Goal: Check status: Check status

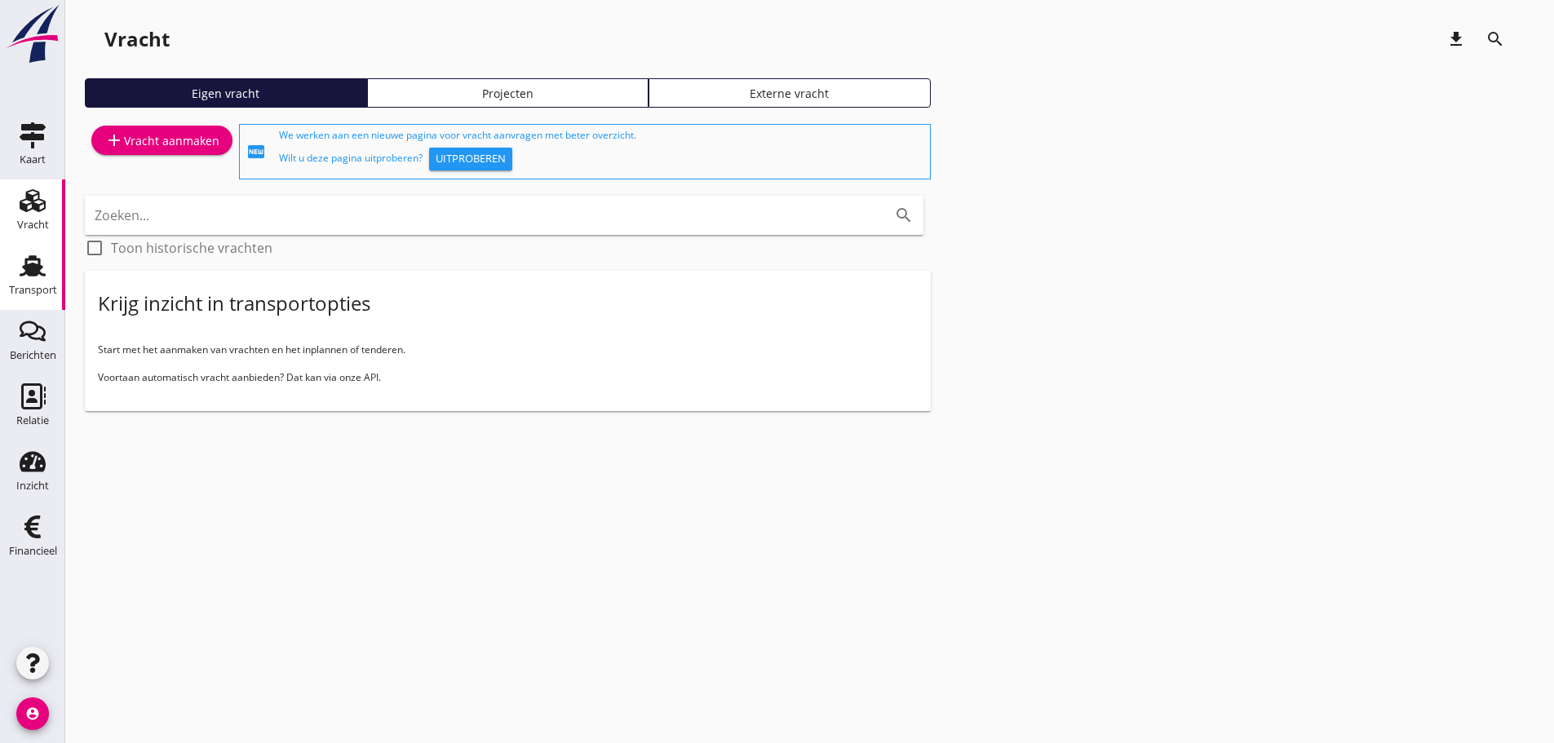
click at [21, 267] on icon "Transport" at bounding box center [33, 266] width 26 height 26
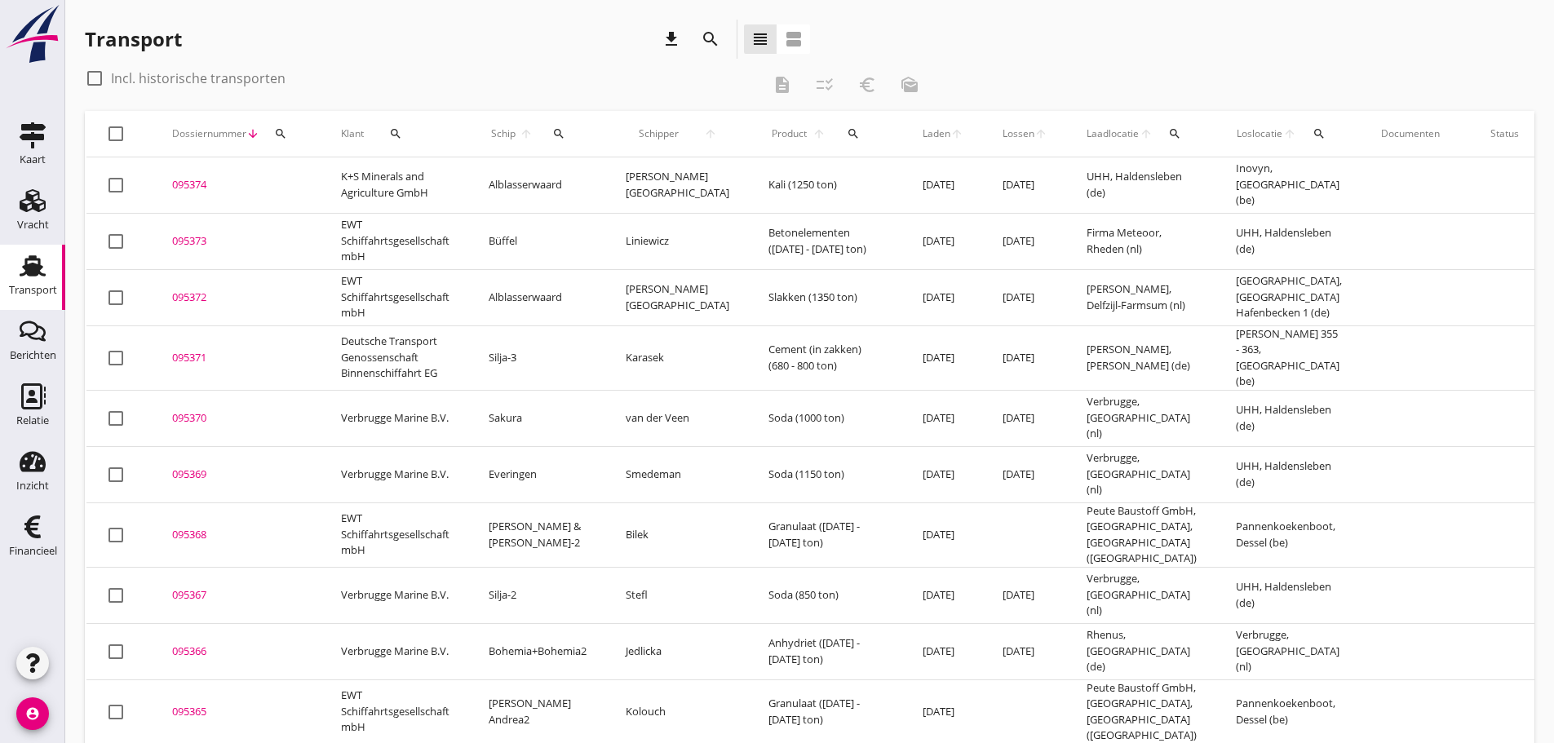
click at [287, 128] on div "search" at bounding box center [280, 133] width 29 height 13
click at [276, 181] on input "Zoeken op dossiernummer..." at bounding box center [357, 181] width 170 height 26
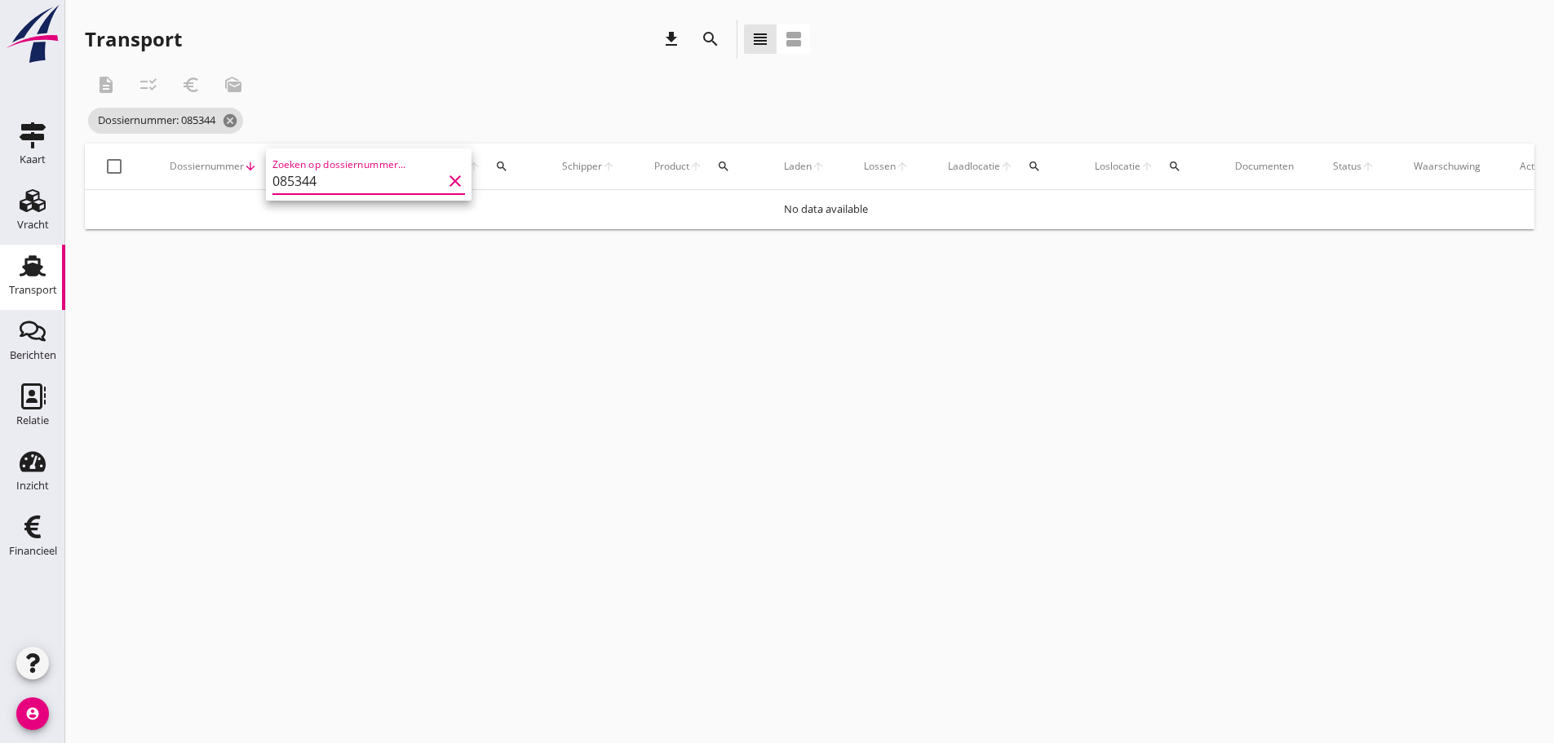
type input "085344"
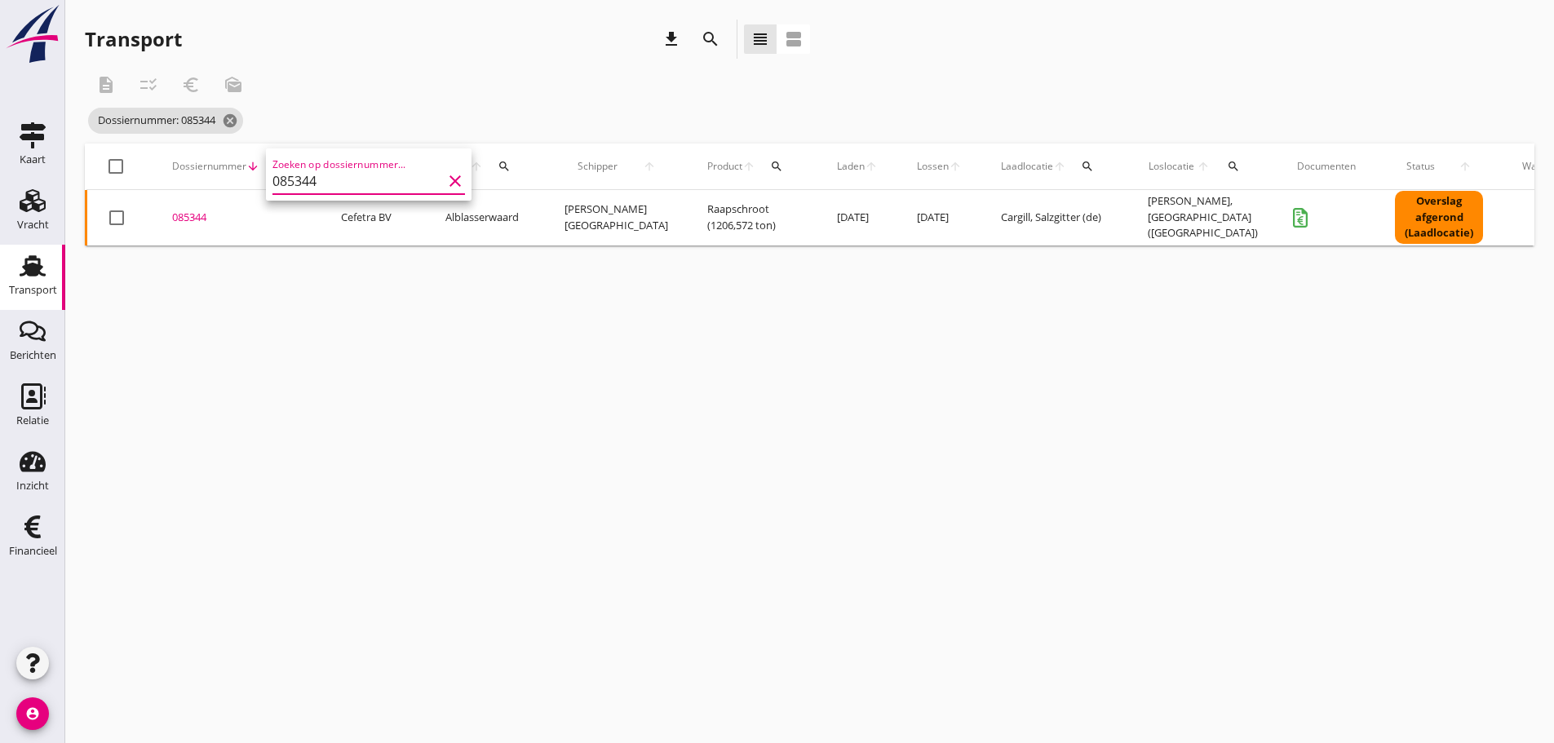
click at [192, 218] on div "085344" at bounding box center [237, 218] width 130 height 16
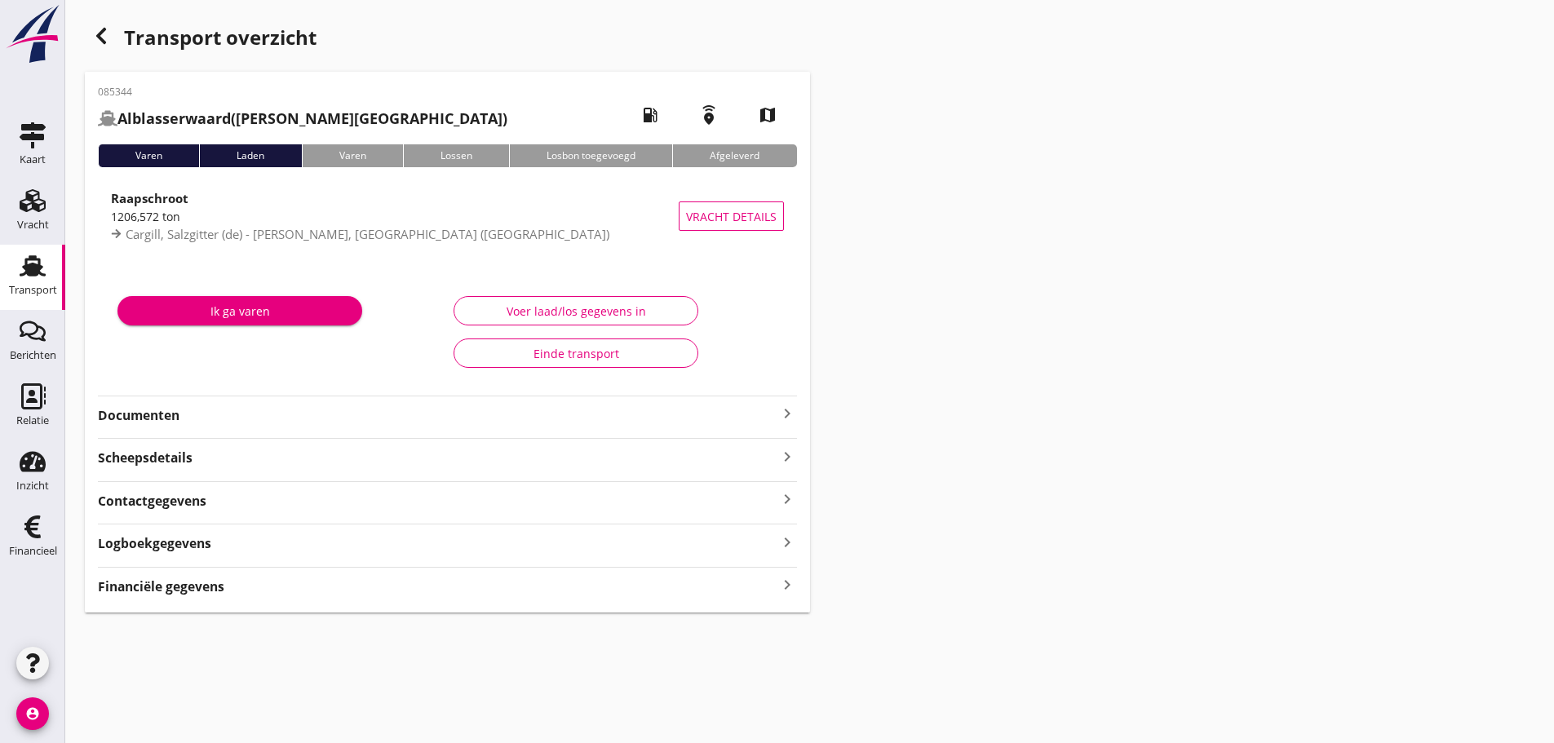
click at [792, 413] on icon "keyboard_arrow_right" at bounding box center [787, 414] width 20 height 20
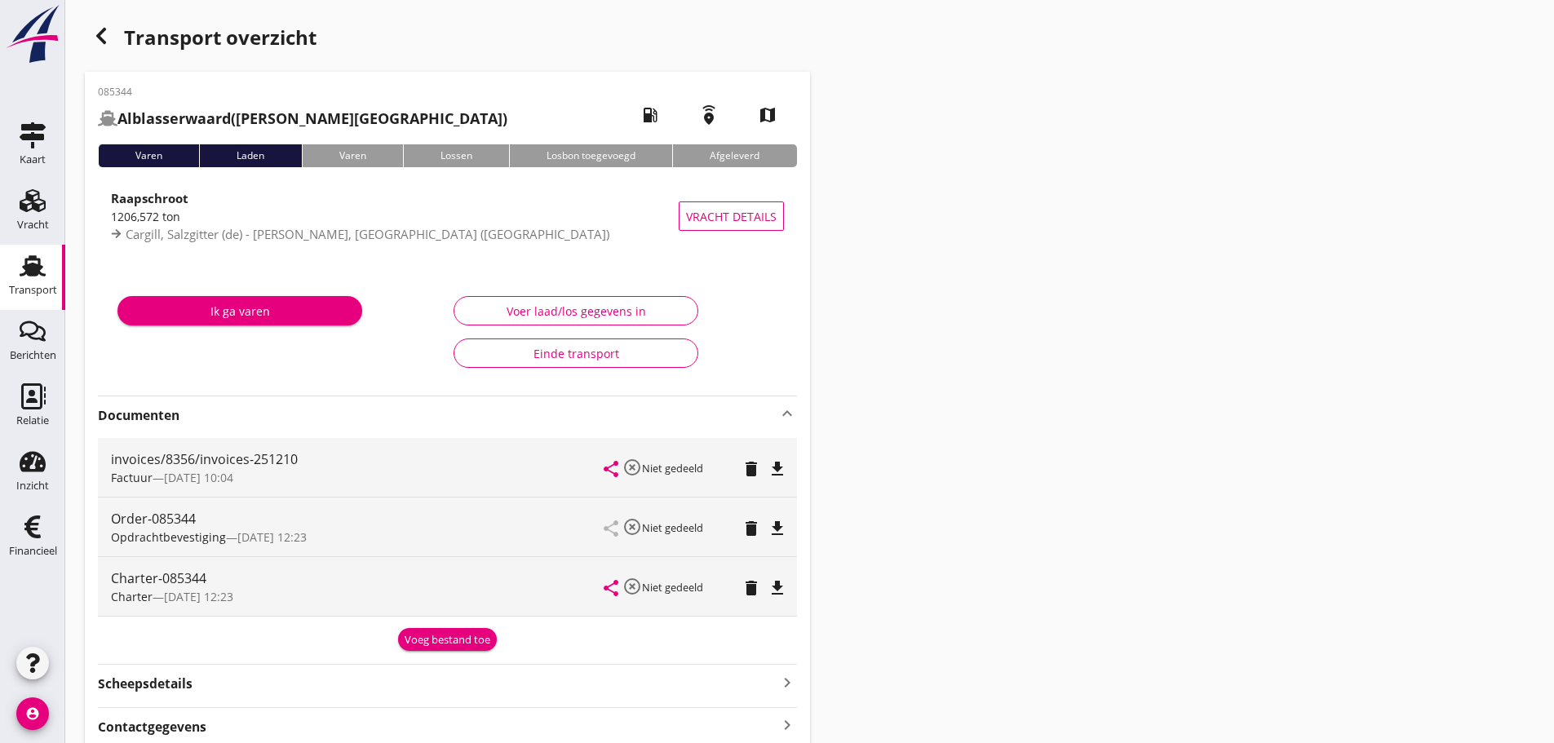
click at [776, 586] on icon "file_download" at bounding box center [777, 588] width 20 height 20
click at [35, 710] on icon "account_circle" at bounding box center [32, 713] width 33 height 33
drag, startPoint x: 81, startPoint y: 710, endPoint x: 112, endPoint y: 732, distance: 38.0
click at [88, 712] on link "logout Uitloggen" at bounding box center [110, 707] width 122 height 39
